Goal: Task Accomplishment & Management: Manage account settings

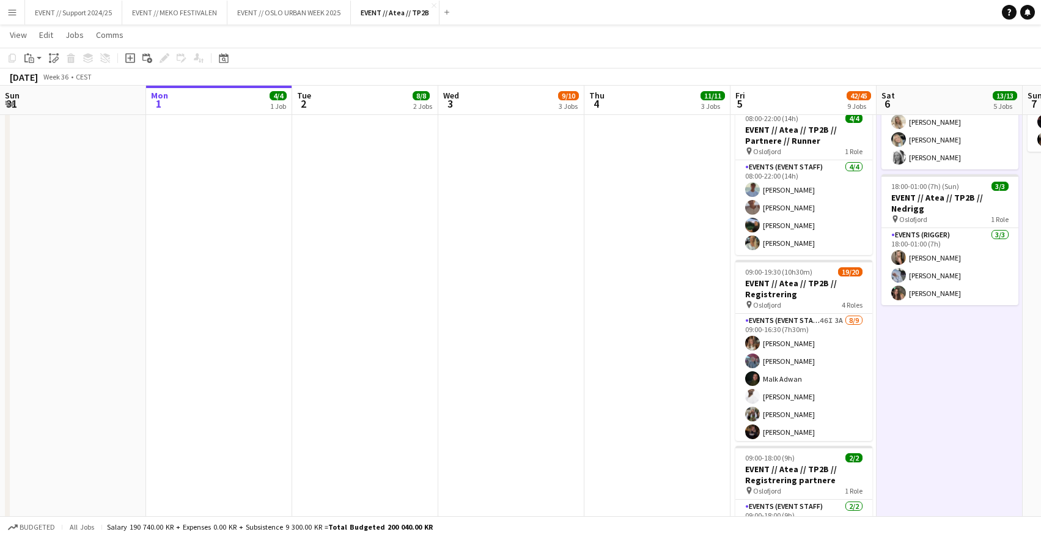
scroll to position [138, 0]
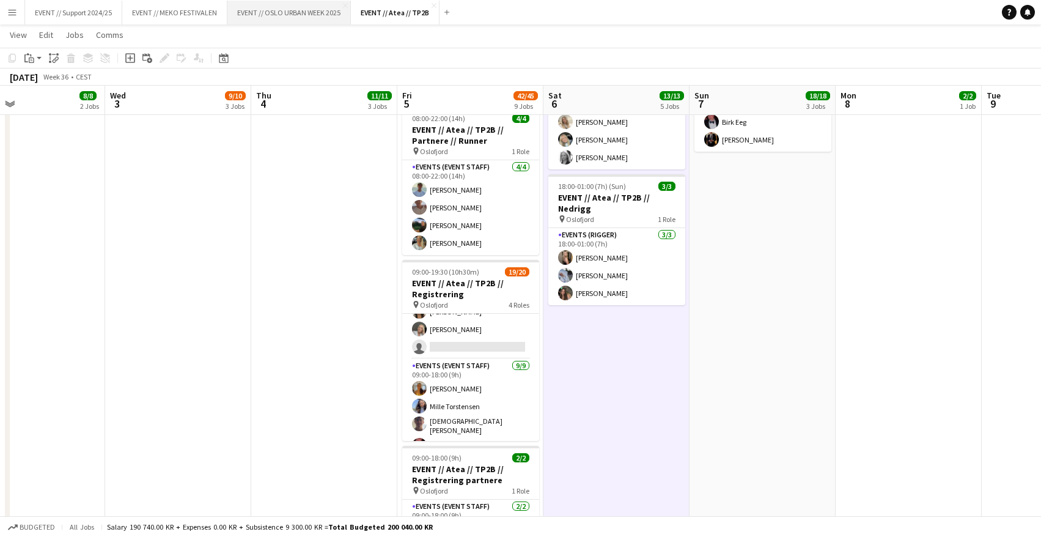
click at [300, 12] on button "EVENT // [GEOGRAPHIC_DATA] URBAN WEEK 2025 Close" at bounding box center [289, 13] width 124 height 24
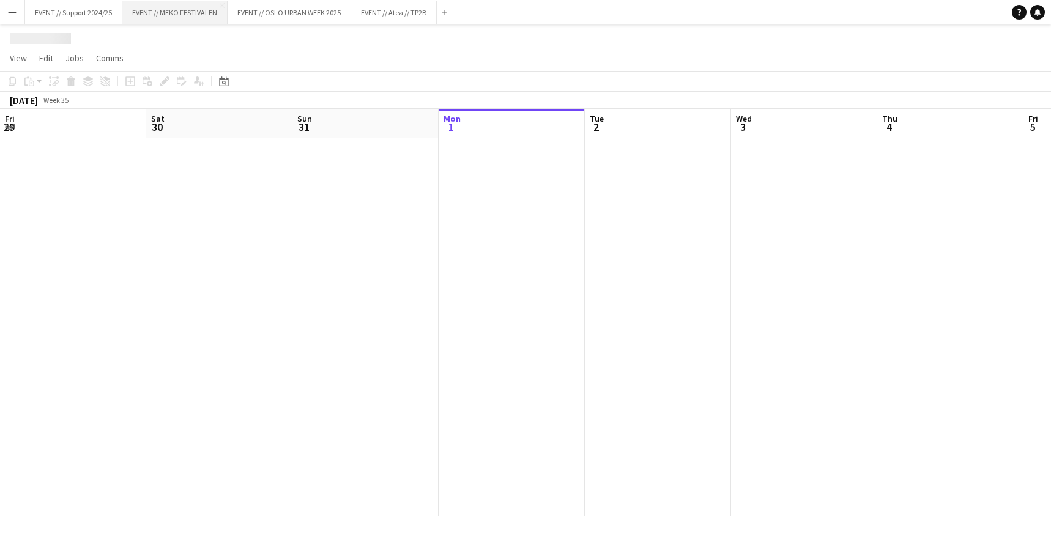
scroll to position [0, 292]
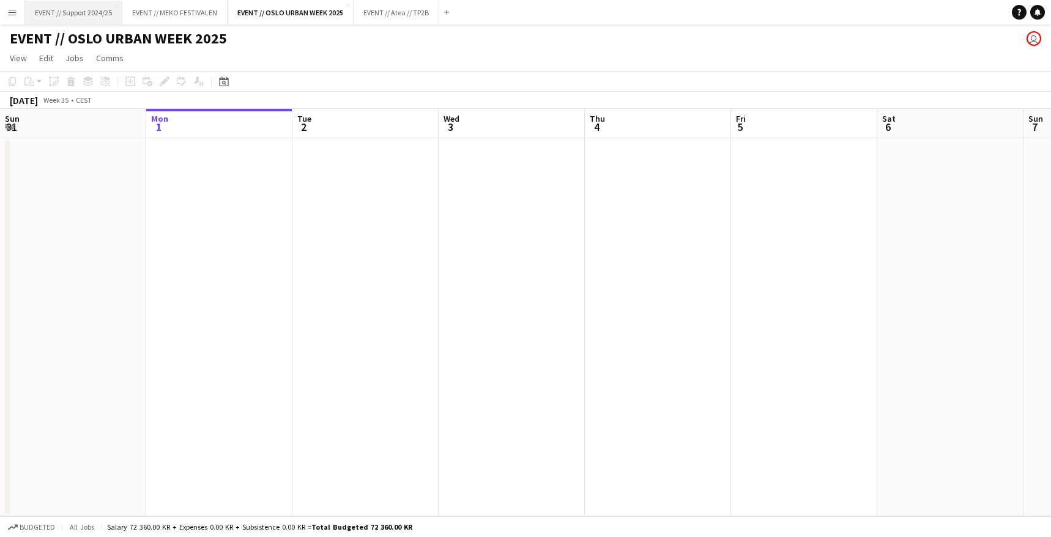
click at [94, 16] on button "EVENT // Support 2024/25 Close" at bounding box center [73, 13] width 97 height 24
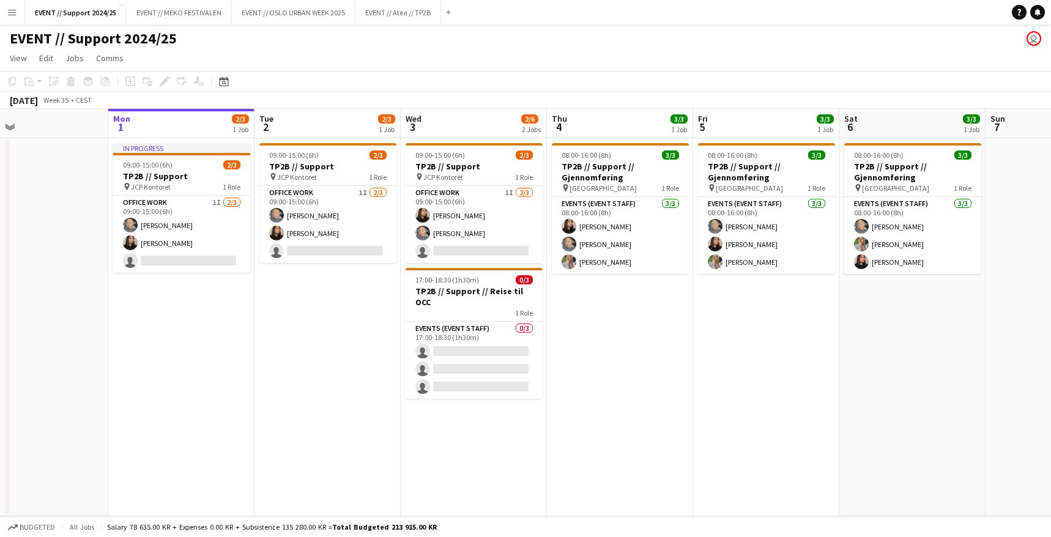
scroll to position [0, 346]
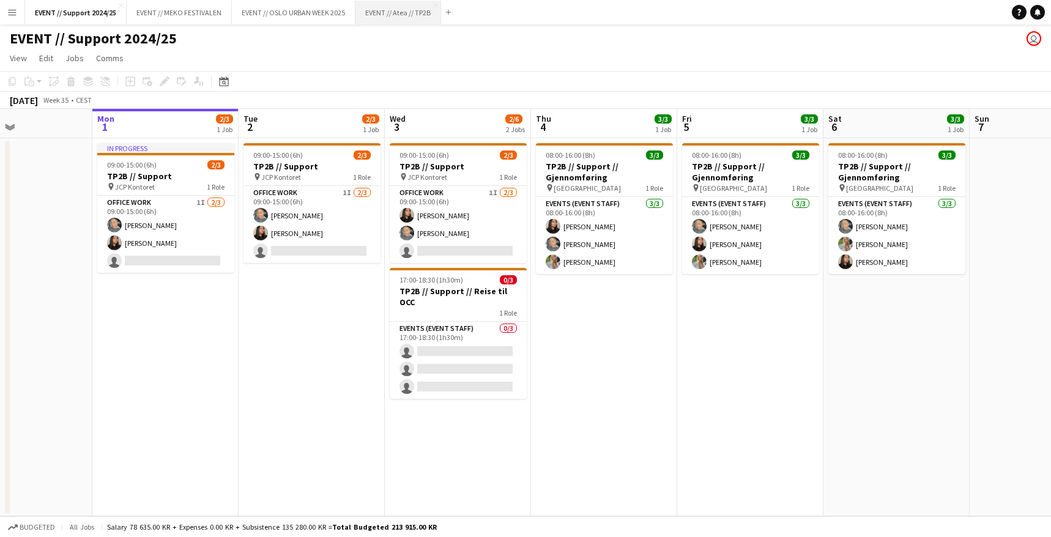
click at [388, 10] on button "EVENT // Atea // TP2B Close" at bounding box center [398, 13] width 86 height 24
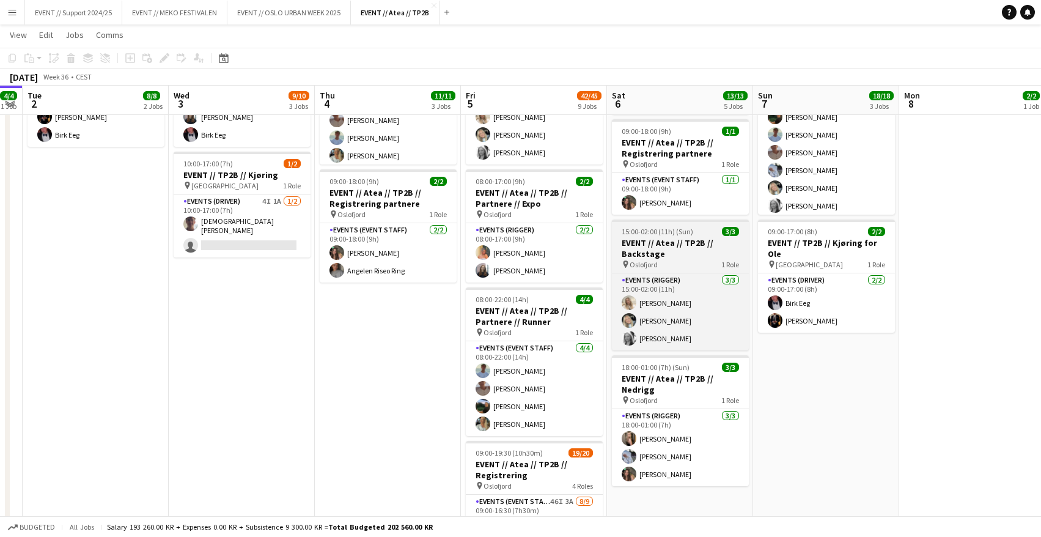
scroll to position [274, 0]
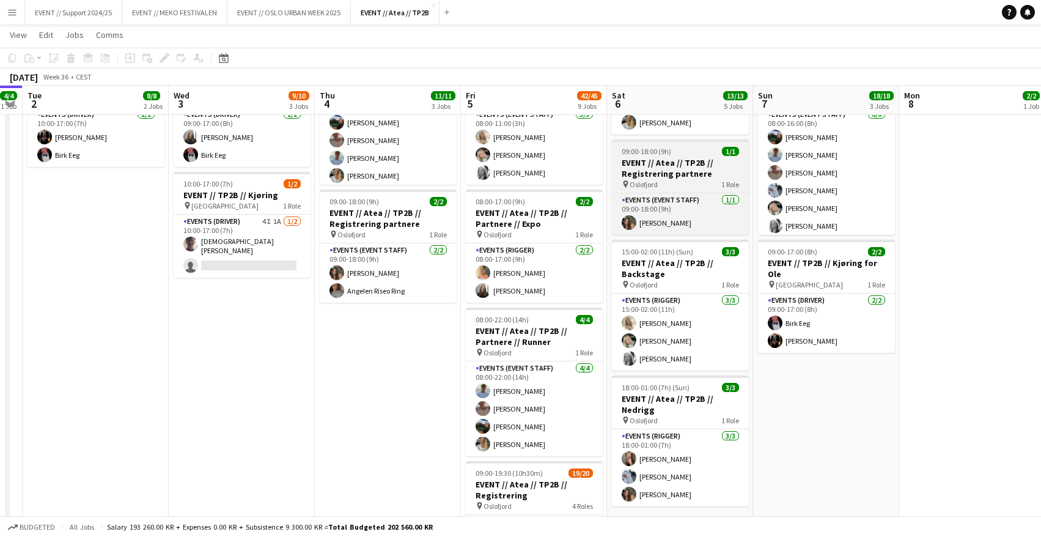
click at [687, 171] on h3 "EVENT // Atea // TP2B // Registrering partnere" at bounding box center [680, 168] width 137 height 22
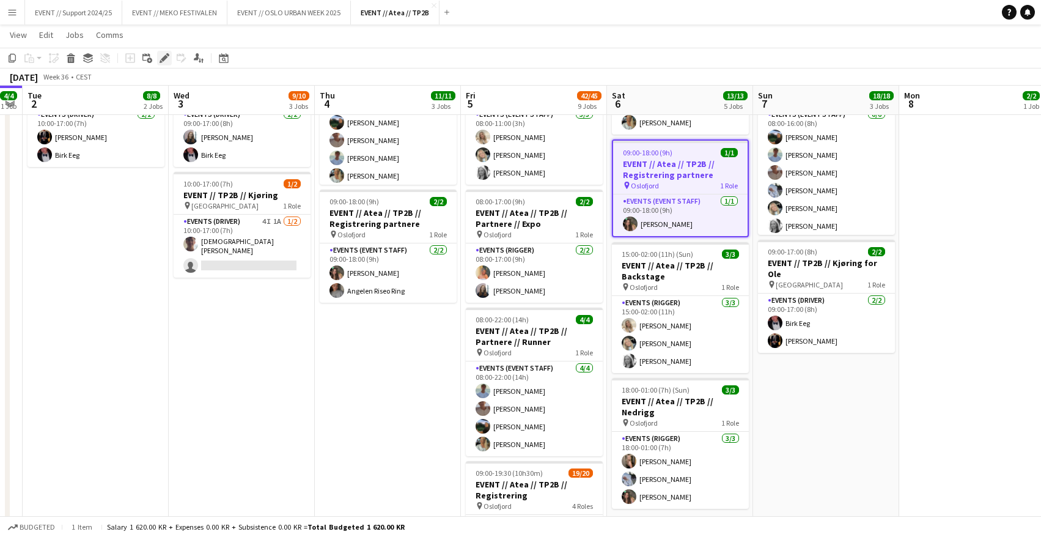
click at [163, 58] on icon at bounding box center [164, 58] width 7 height 7
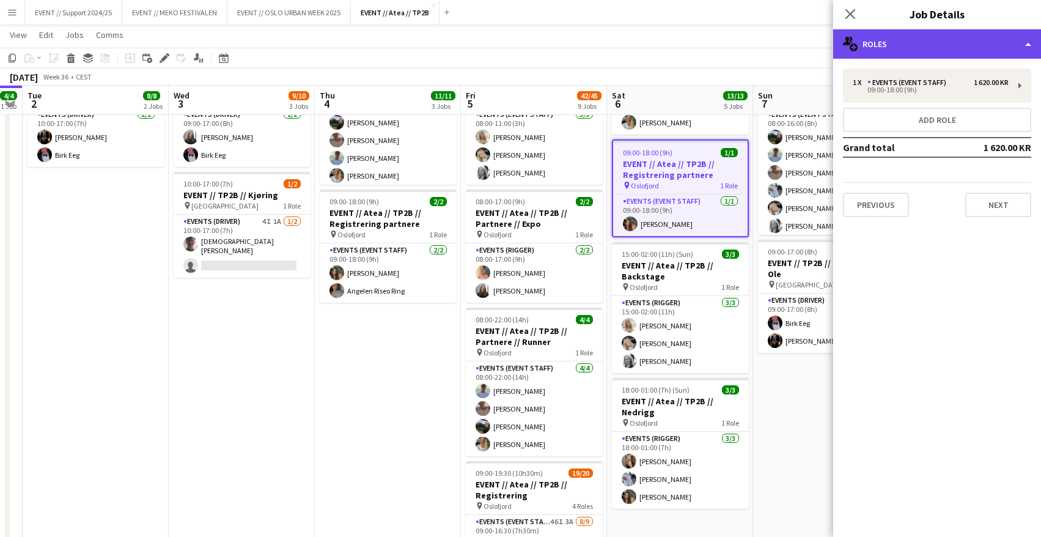
click at [945, 47] on div "multiple-users-add Roles" at bounding box center [938, 43] width 208 height 29
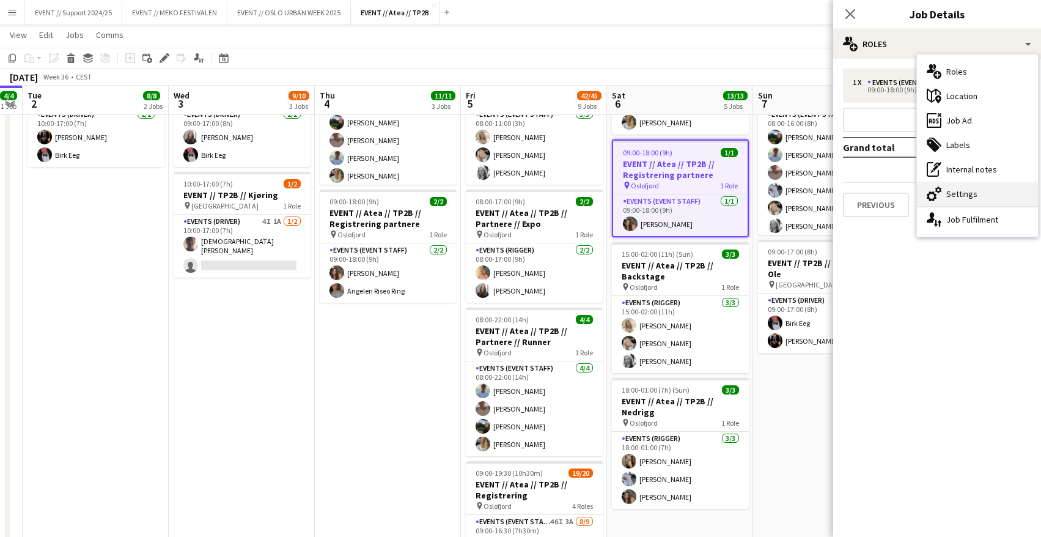
click at [970, 195] on div "cog-double-3 Settings" at bounding box center [977, 194] width 121 height 24
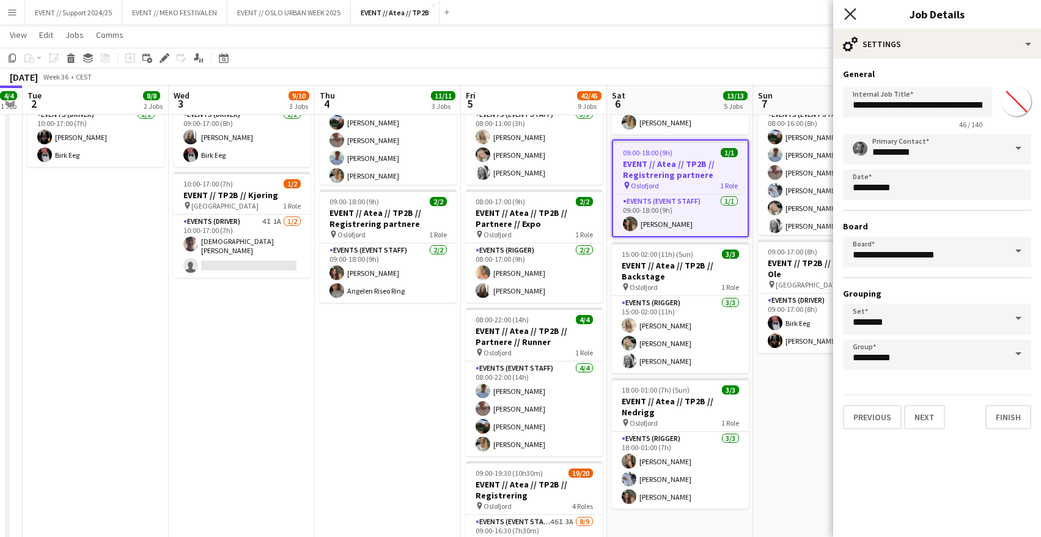
click at [852, 18] on icon "Close pop-in" at bounding box center [851, 14] width 12 height 12
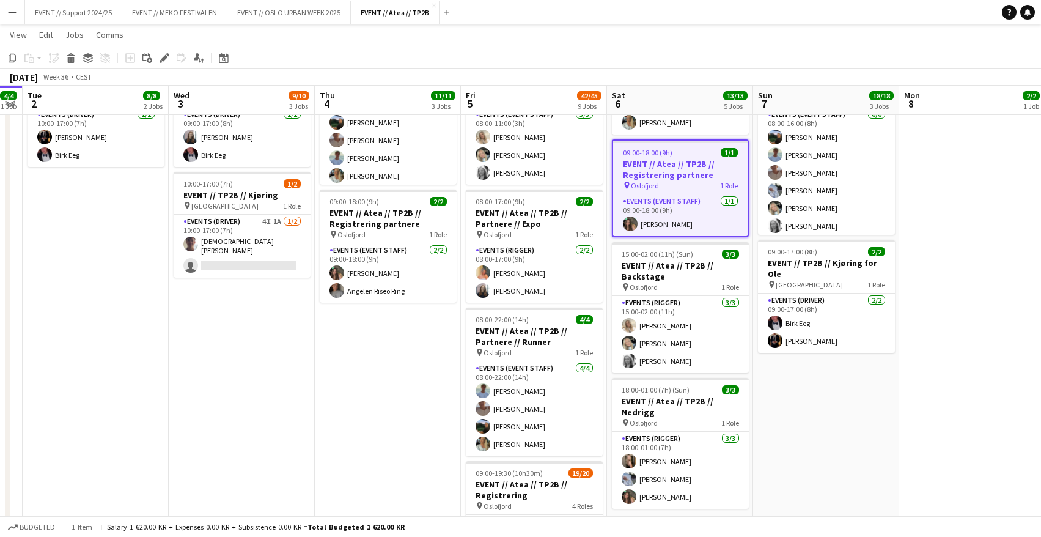
click at [402, 370] on app-date-cell "08:00-18:00 (10h) 3/3 EVENT // Atea // TP2B // Dekorering og backstage oppsett …" at bounding box center [388, 486] width 146 height 1247
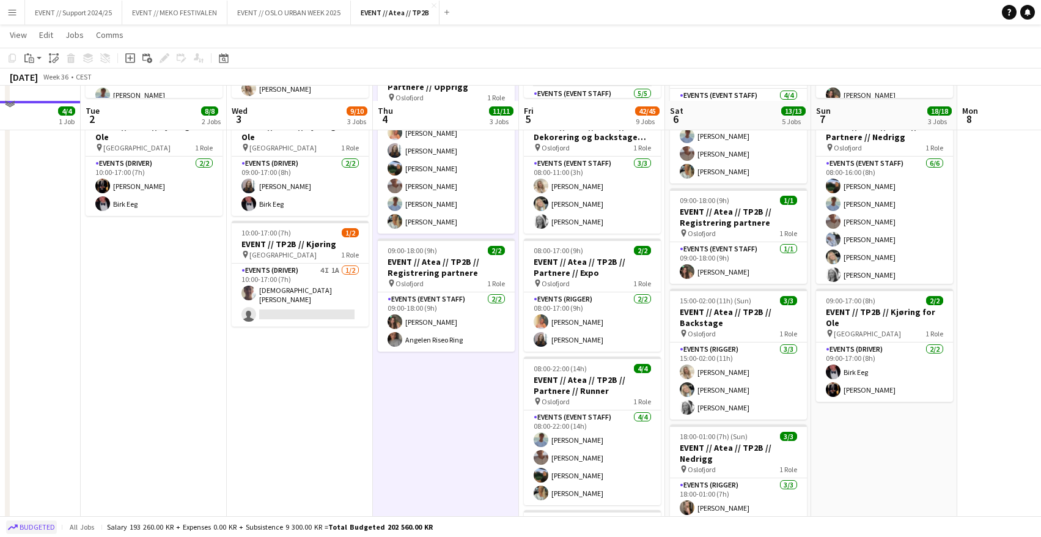
scroll to position [223, 0]
